Goal: Information Seeking & Learning: Learn about a topic

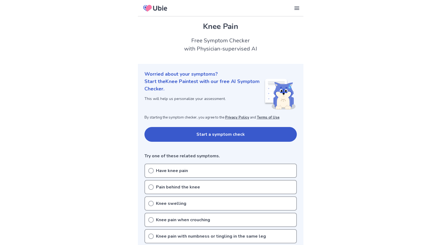
click at [247, 135] on button "Start a symptom check" at bounding box center [221, 134] width 152 height 15
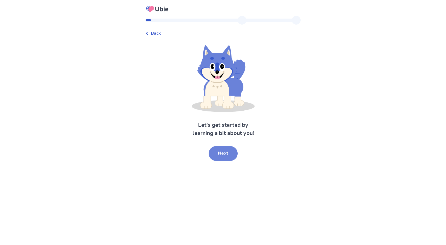
click at [223, 155] on button "Next" at bounding box center [223, 153] width 29 height 15
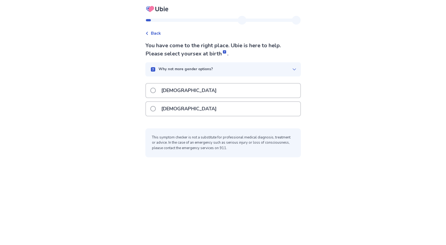
click at [178, 92] on p "Male" at bounding box center [189, 91] width 62 height 14
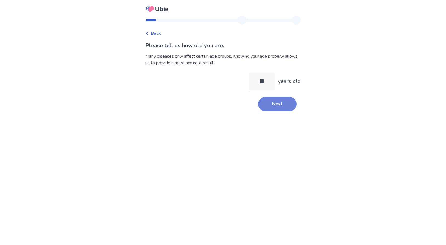
type input "**"
click at [278, 111] on button "Next" at bounding box center [277, 104] width 38 height 15
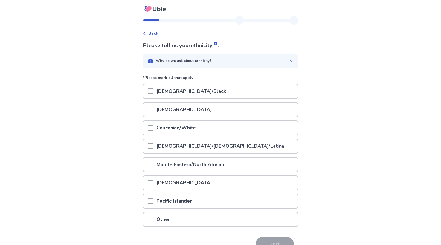
click at [180, 129] on p "Caucasian/White" at bounding box center [176, 128] width 46 height 14
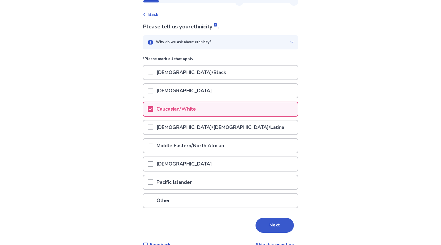
scroll to position [31, 0]
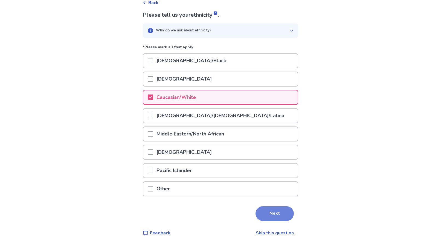
click at [274, 209] on button "Next" at bounding box center [275, 214] width 38 height 15
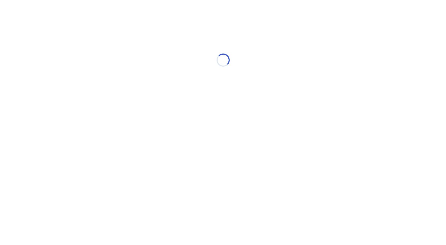
scroll to position [0, 0]
